Goal: Information Seeking & Learning: Find specific fact

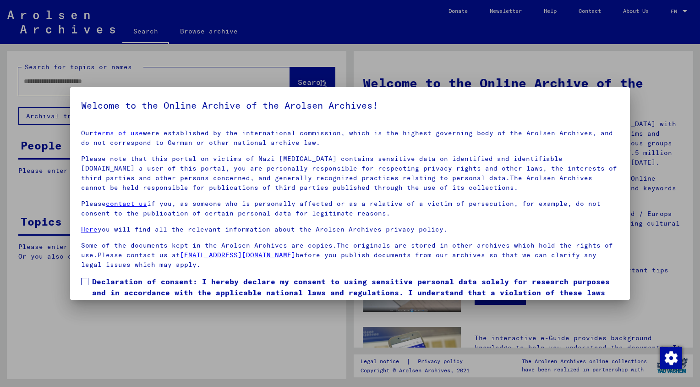
click at [82, 282] on span at bounding box center [84, 281] width 7 height 7
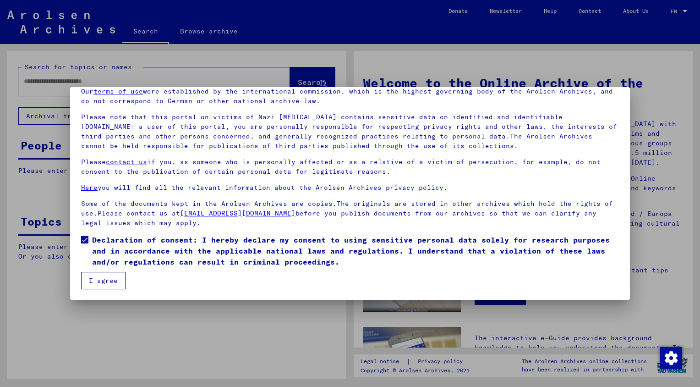
click at [92, 282] on button "I agree" at bounding box center [103, 280] width 44 height 17
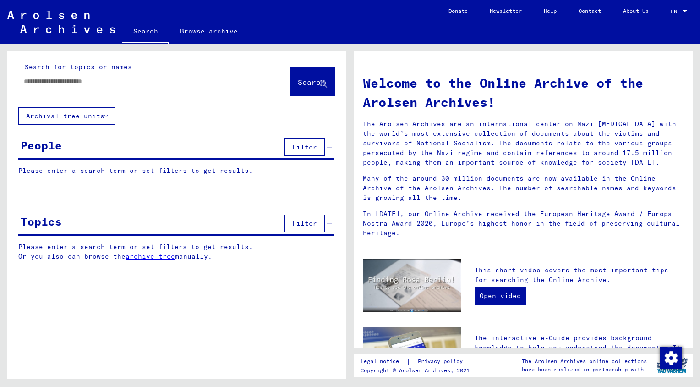
click at [66, 79] on input "text" at bounding box center [143, 81] width 239 height 10
type input "******"
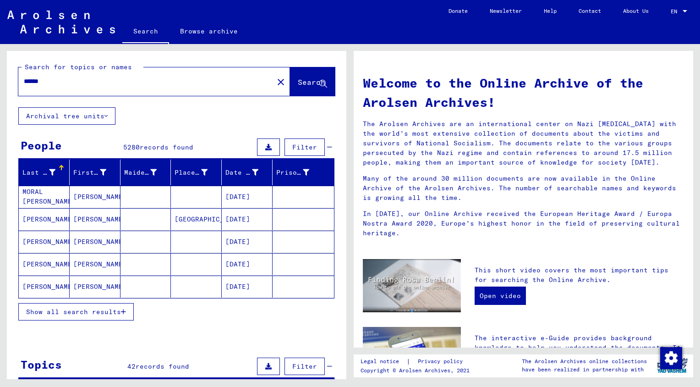
click at [40, 285] on mat-cell "[PERSON_NAME]" at bounding box center [44, 286] width 51 height 22
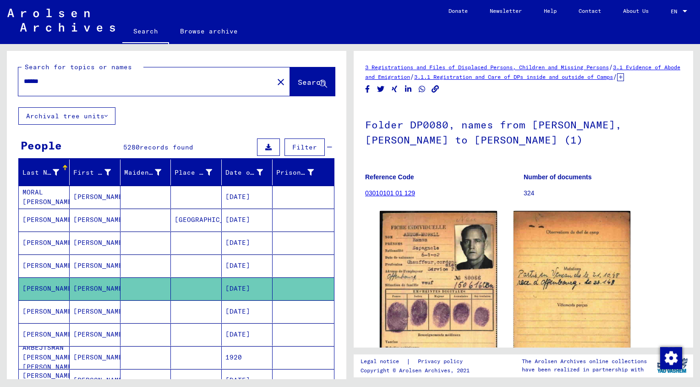
click at [39, 268] on mat-cell "[PERSON_NAME]" at bounding box center [44, 265] width 51 height 22
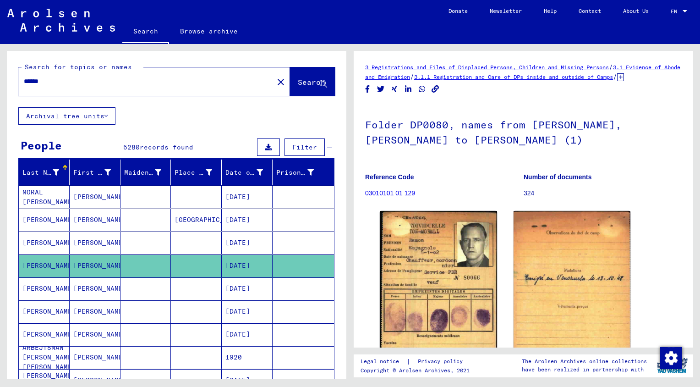
click at [38, 241] on mat-cell "[PERSON_NAME]" at bounding box center [44, 242] width 51 height 22
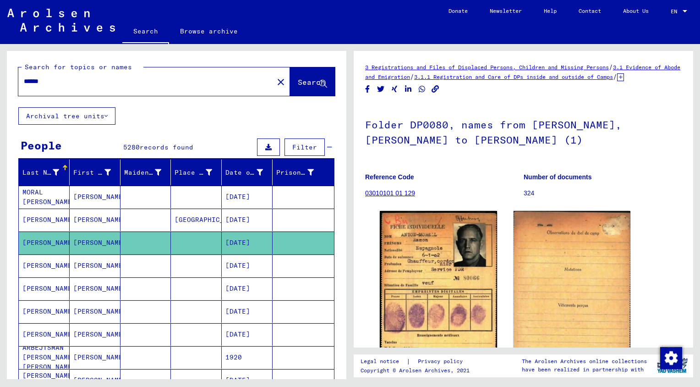
click at [43, 325] on mat-cell "[PERSON_NAME]" at bounding box center [44, 334] width 51 height 22
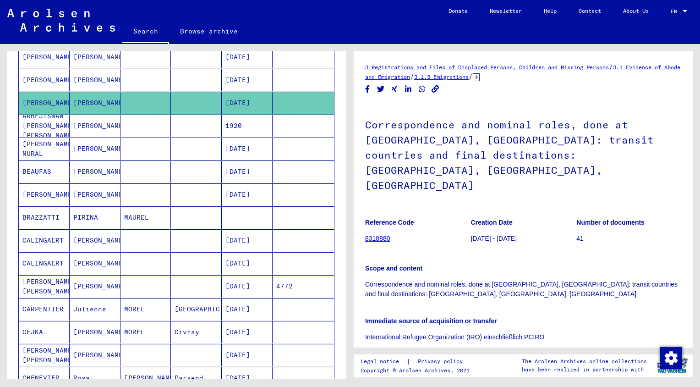
scroll to position [322, 0]
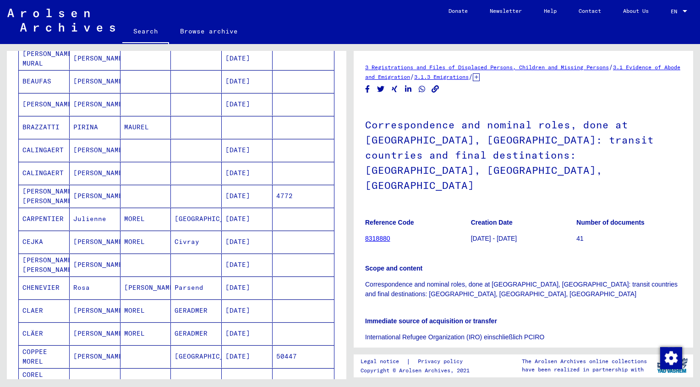
click at [42, 191] on mat-cell "[PERSON_NAME] [PERSON_NAME]" at bounding box center [44, 196] width 51 height 22
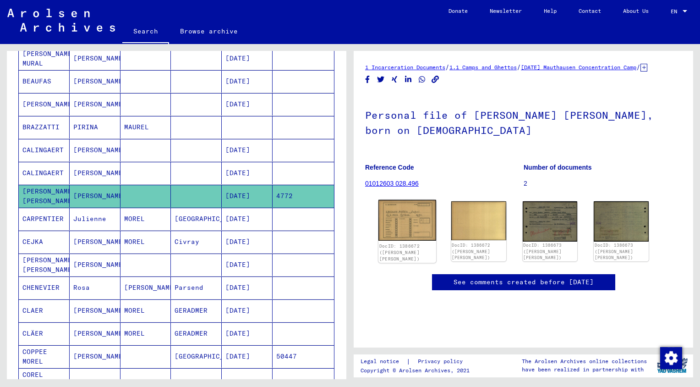
click at [416, 232] on img at bounding box center [407, 220] width 58 height 41
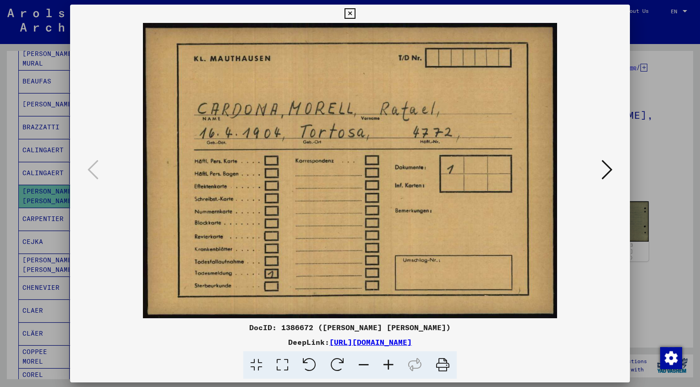
click at [353, 13] on icon at bounding box center [349, 13] width 11 height 11
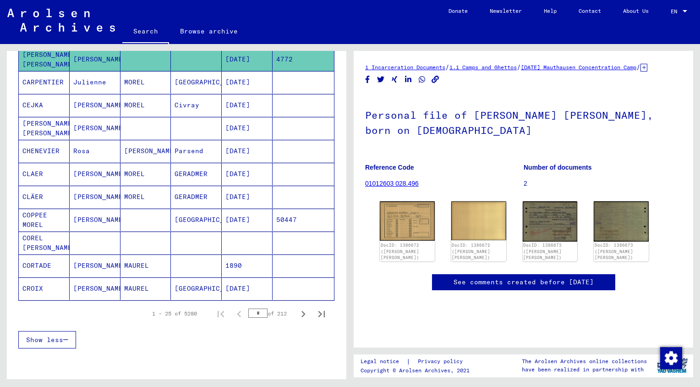
scroll to position [474, 0]
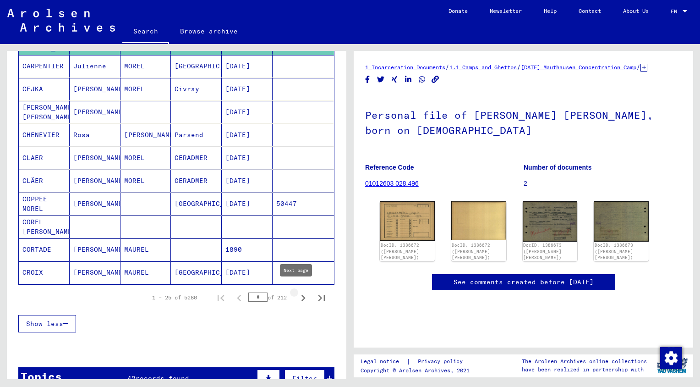
click at [297, 291] on icon "Next page" at bounding box center [303, 297] width 13 height 13
type input "*"
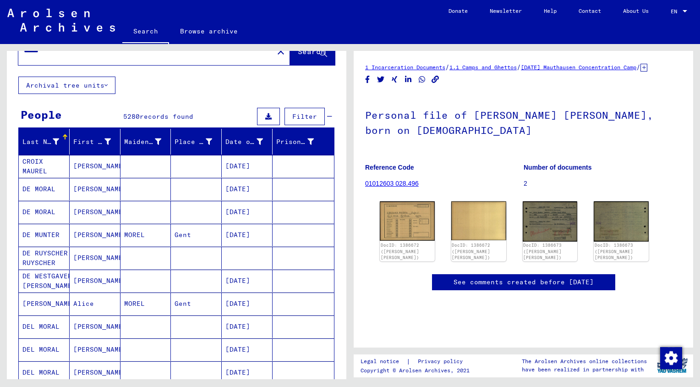
scroll to position [6, 0]
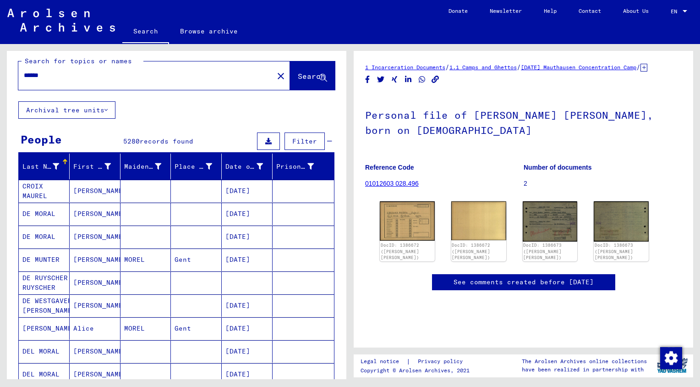
click at [97, 73] on input "******" at bounding box center [146, 76] width 244 height 10
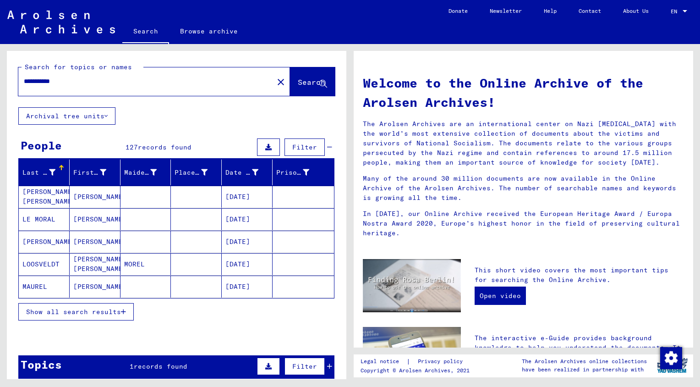
click at [38, 196] on mat-cell "[PERSON_NAME] [PERSON_NAME]" at bounding box center [44, 196] width 51 height 22
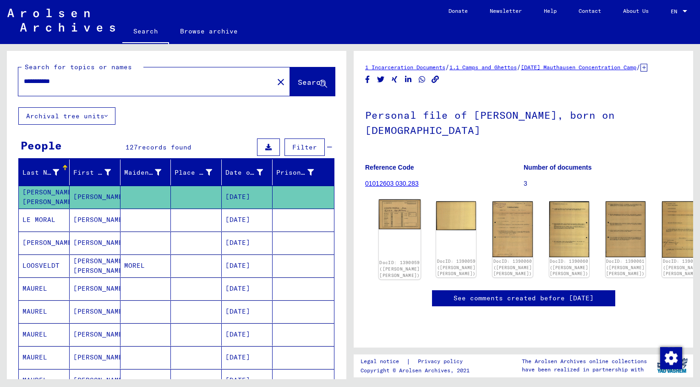
click at [404, 227] on img at bounding box center [400, 214] width 42 height 30
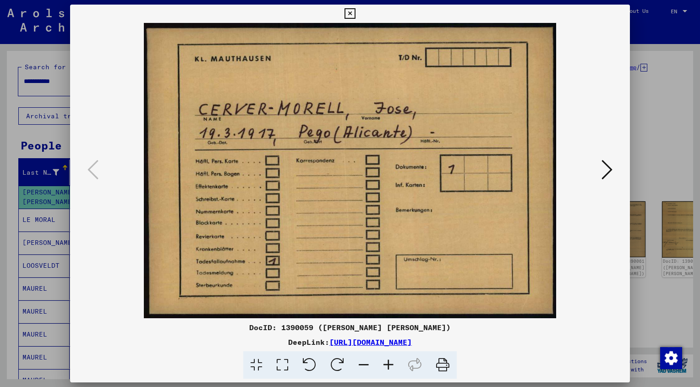
click at [351, 15] on icon at bounding box center [349, 13] width 11 height 11
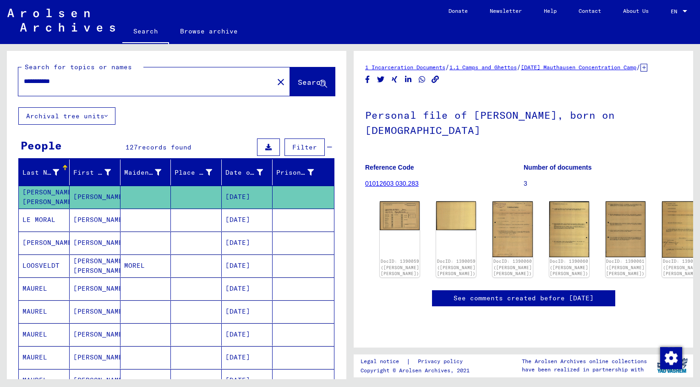
drag, startPoint x: 82, startPoint y: 84, endPoint x: 0, endPoint y: 86, distance: 82.5
click at [0, 86] on html "**********" at bounding box center [350, 193] width 700 height 387
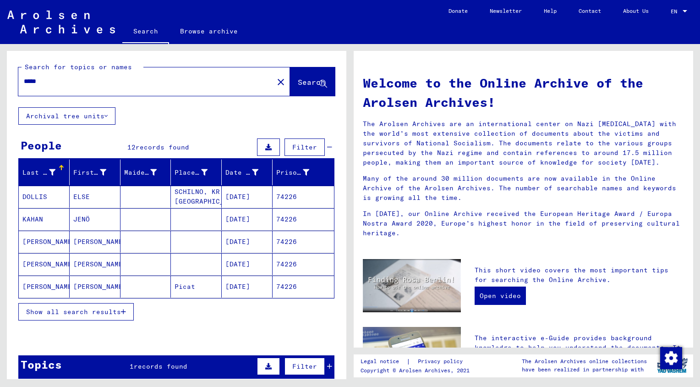
click at [33, 244] on mat-cell "[PERSON_NAME]" at bounding box center [44, 241] width 51 height 22
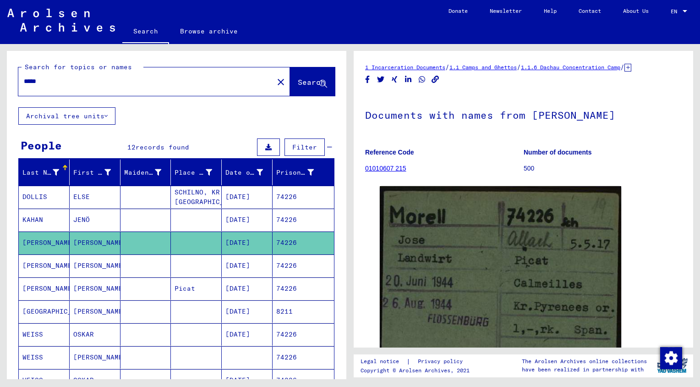
click at [24, 266] on mat-cell "[PERSON_NAME]" at bounding box center [44, 265] width 51 height 22
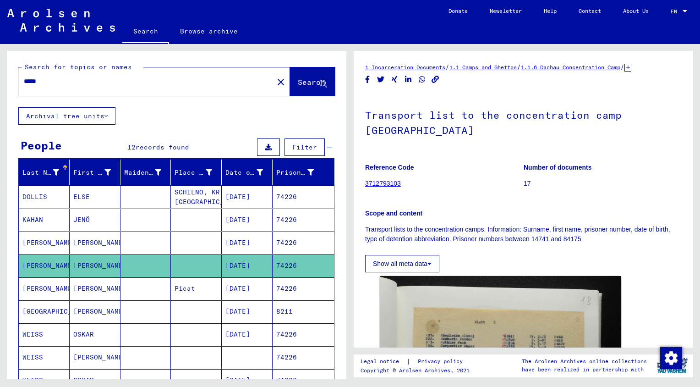
click at [35, 286] on mat-cell "[PERSON_NAME]" at bounding box center [44, 288] width 51 height 22
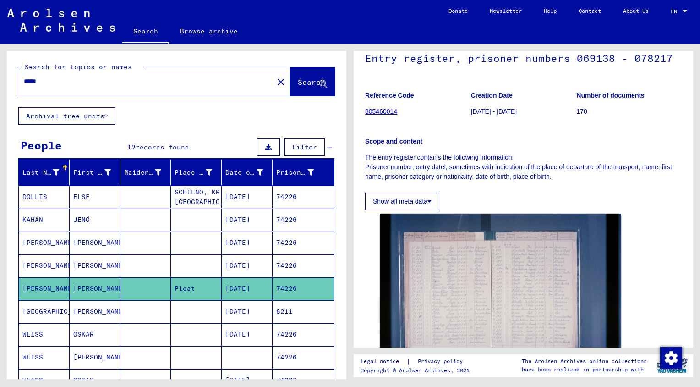
scroll to position [72, 0]
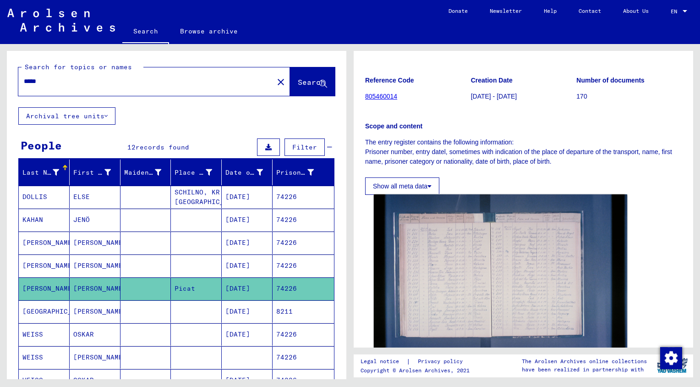
click at [500, 249] on img at bounding box center [500, 278] width 253 height 169
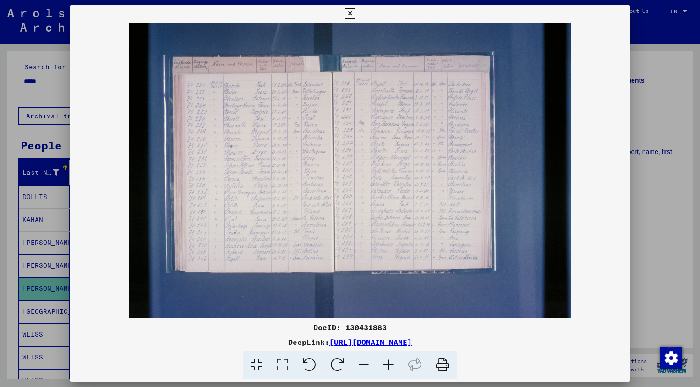
click at [349, 12] on icon at bounding box center [349, 13] width 11 height 11
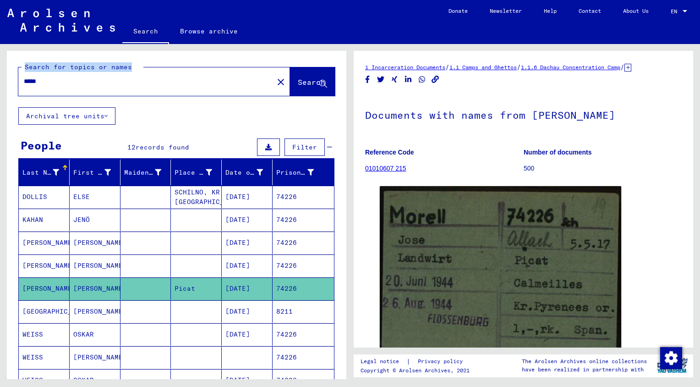
drag, startPoint x: 95, startPoint y: 88, endPoint x: -2, endPoint y: 88, distance: 97.1
click at [0, 88] on html "Search Browse archive Donate Newsletter Help Contact About Us Search Browse arc…" at bounding box center [350, 193] width 700 height 387
click at [61, 82] on input "*****" at bounding box center [146, 81] width 244 height 10
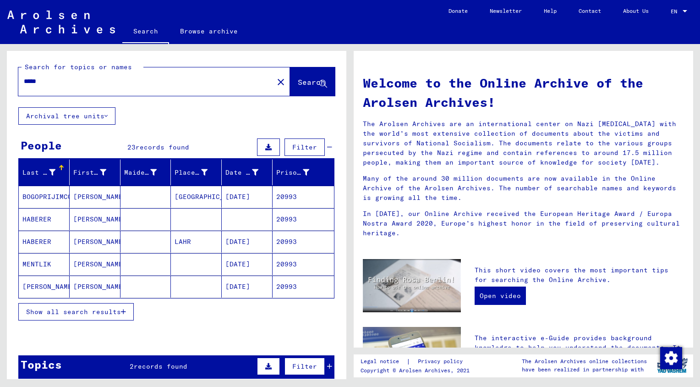
click at [40, 284] on mat-cell "[PERSON_NAME]" at bounding box center [44, 286] width 51 height 22
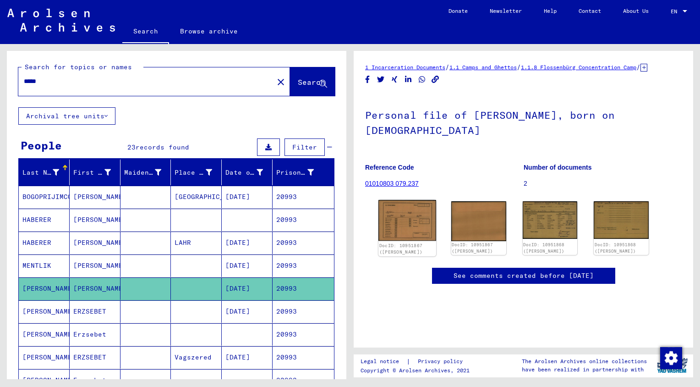
click at [405, 240] on img at bounding box center [407, 220] width 58 height 41
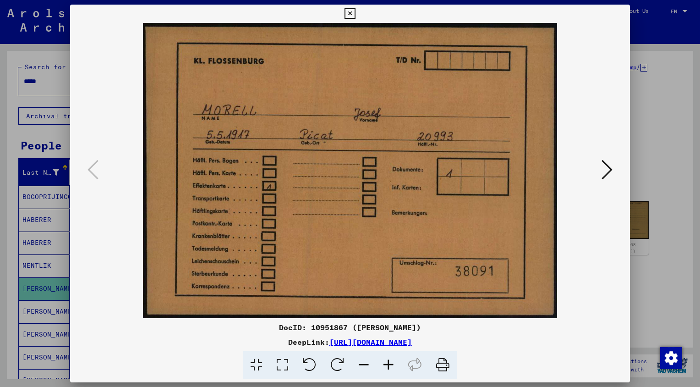
click at [609, 169] on icon at bounding box center [606, 169] width 11 height 22
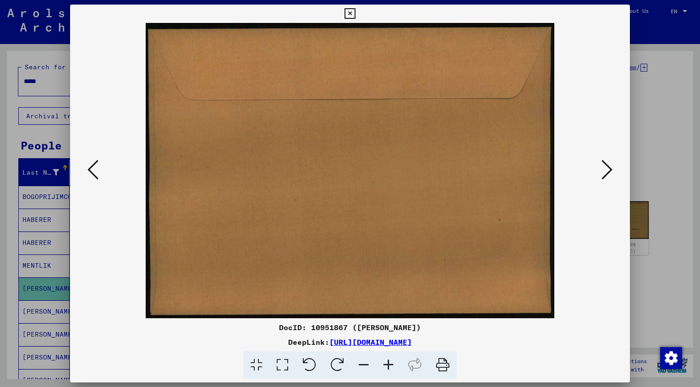
click at [609, 169] on icon at bounding box center [606, 169] width 11 height 22
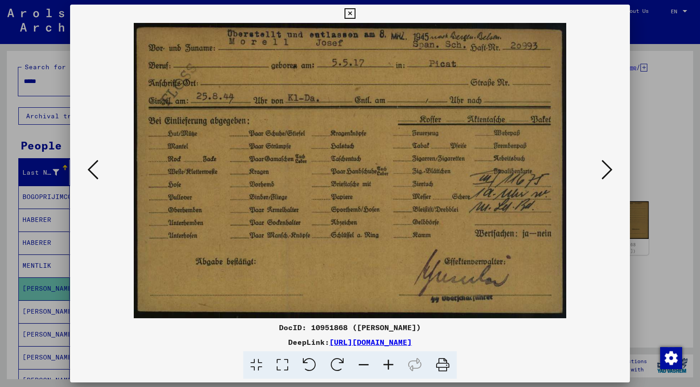
click at [609, 169] on icon at bounding box center [606, 169] width 11 height 22
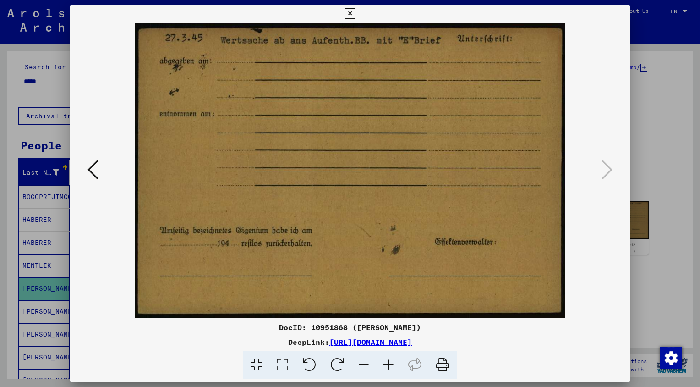
click at [350, 14] on icon at bounding box center [349, 13] width 11 height 11
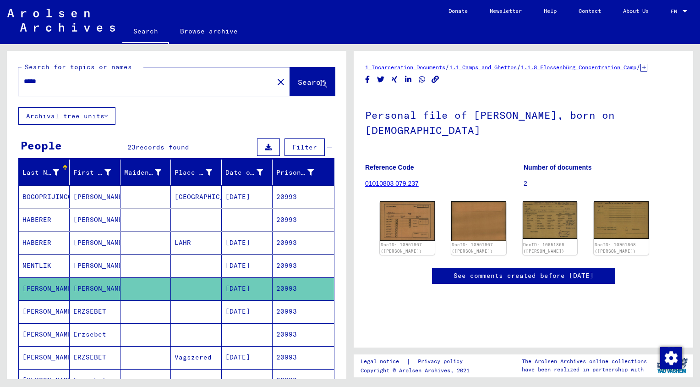
drag, startPoint x: 54, startPoint y: 84, endPoint x: 31, endPoint y: 121, distance: 43.8
click at [0, 81] on html "Search Browse archive Donate Newsletter Help Contact About Us Search Browse arc…" at bounding box center [350, 193] width 700 height 387
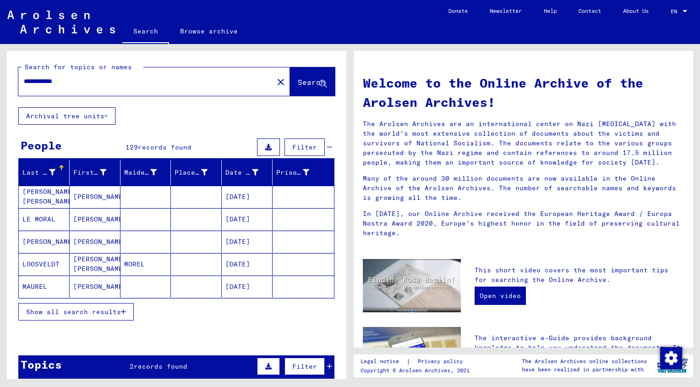
click at [82, 313] on span "Show all search results" at bounding box center [73, 311] width 95 height 8
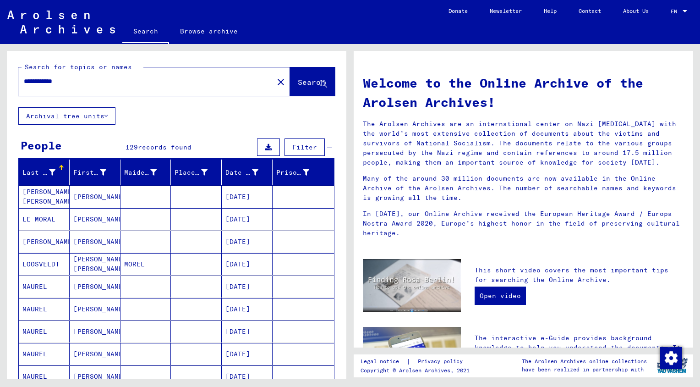
drag, startPoint x: 75, startPoint y: 79, endPoint x: -2, endPoint y: 77, distance: 77.0
click at [0, 77] on html "**********" at bounding box center [350, 193] width 700 height 387
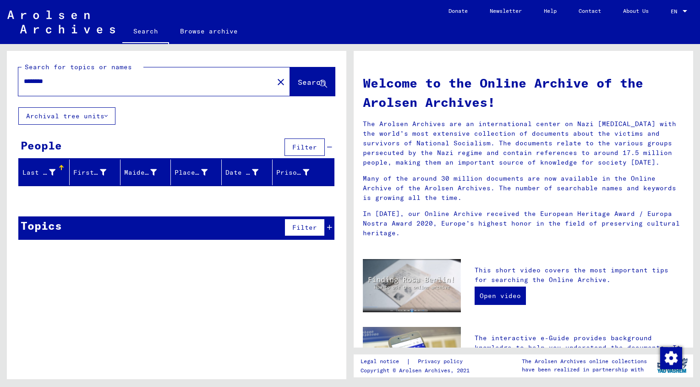
click at [25, 82] on input "********" at bounding box center [143, 81] width 239 height 10
click at [33, 81] on input "*********" at bounding box center [143, 81] width 239 height 10
click at [36, 81] on input "*********" at bounding box center [143, 81] width 239 height 10
type input "**********"
